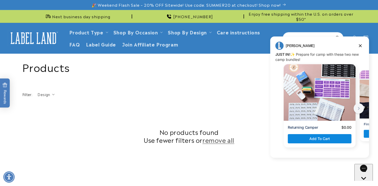
scroll to position [209, 0]
